Goal: Information Seeking & Learning: Learn about a topic

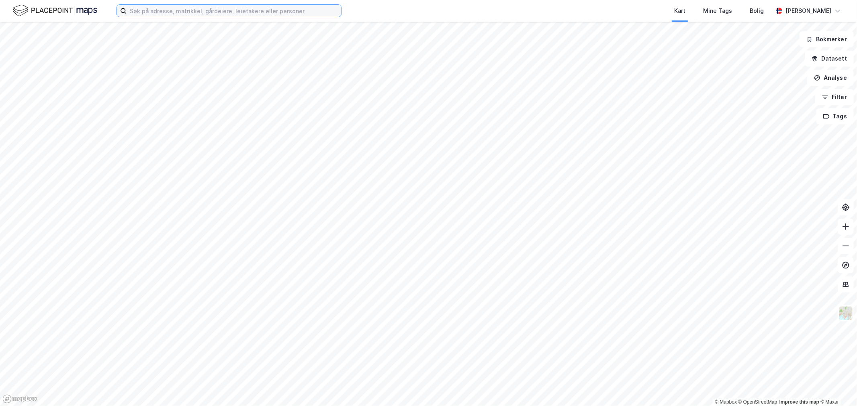
click at [157, 15] on input at bounding box center [234, 11] width 214 height 12
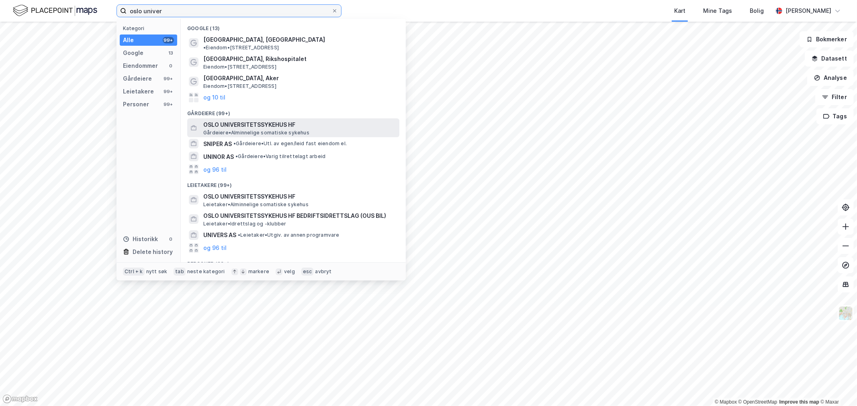
type input "oslo univer"
click at [244, 120] on span "OSLO UNIVERSITETSSYKEHUS HF" at bounding box center [299, 125] width 193 height 10
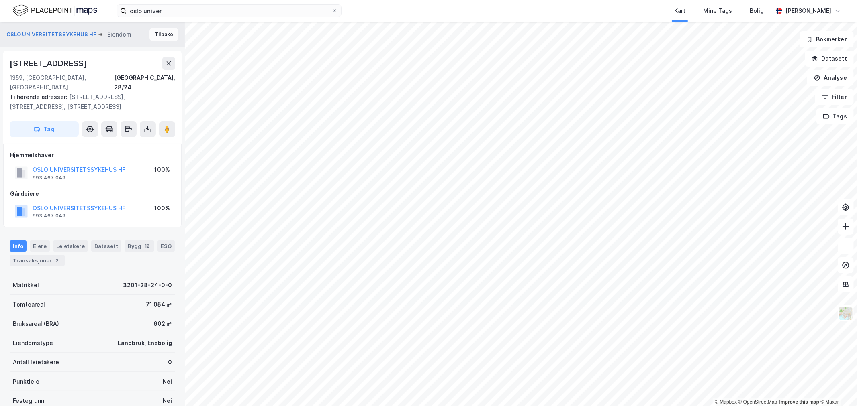
click at [155, 37] on button "Tilbake" at bounding box center [163, 34] width 29 height 13
click at [155, 31] on button "Tilbake" at bounding box center [163, 34] width 29 height 13
click at [163, 37] on button "Tilbake" at bounding box center [163, 34] width 29 height 13
